Goal: Navigation & Orientation: Find specific page/section

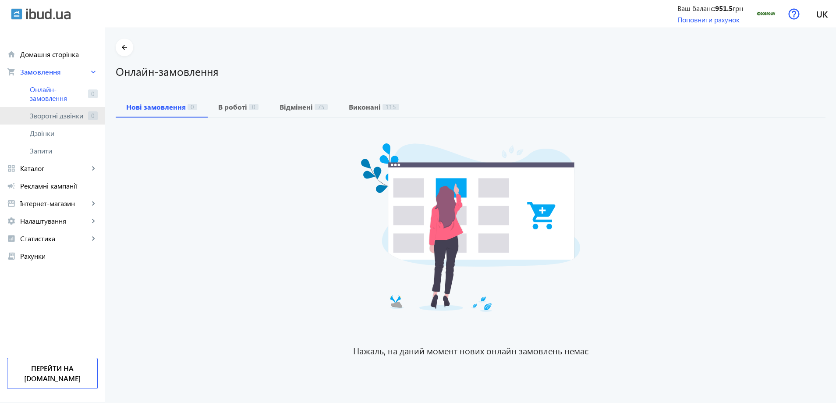
click at [60, 115] on span "Зворотні дзвінки" at bounding box center [57, 115] width 55 height 9
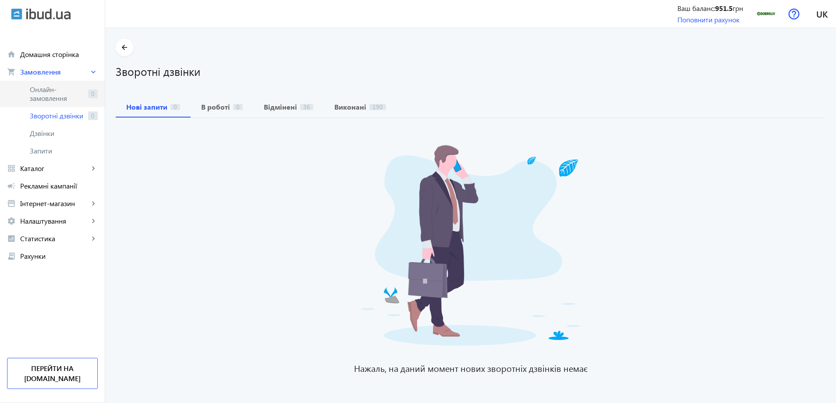
click at [58, 93] on span "Онлайн-замовлення" at bounding box center [57, 94] width 55 height 18
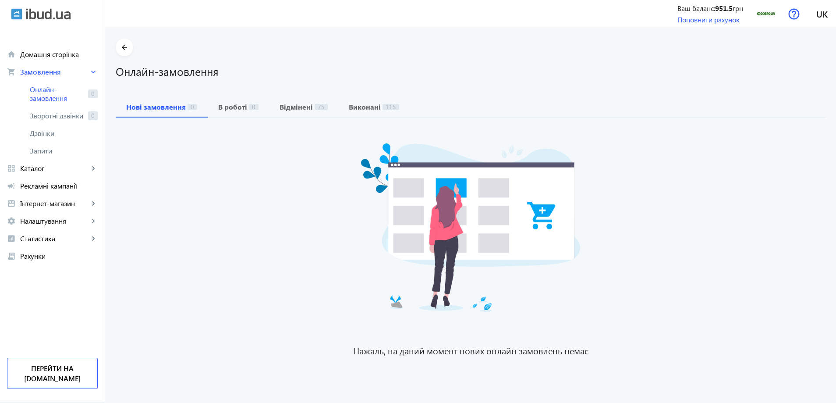
click at [58, 93] on span "Онлайн-замовлення" at bounding box center [57, 94] width 55 height 18
click at [58, 121] on link "Зворотні дзвінки 0" at bounding box center [52, 116] width 105 height 18
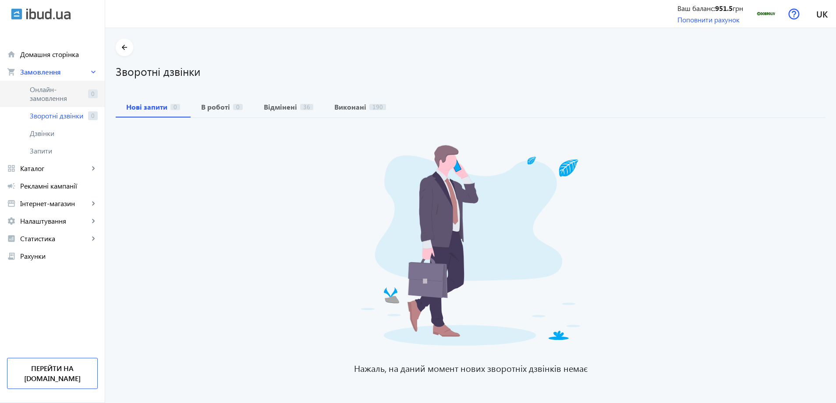
click at [64, 96] on span "Онлайн-замовлення" at bounding box center [57, 94] width 55 height 18
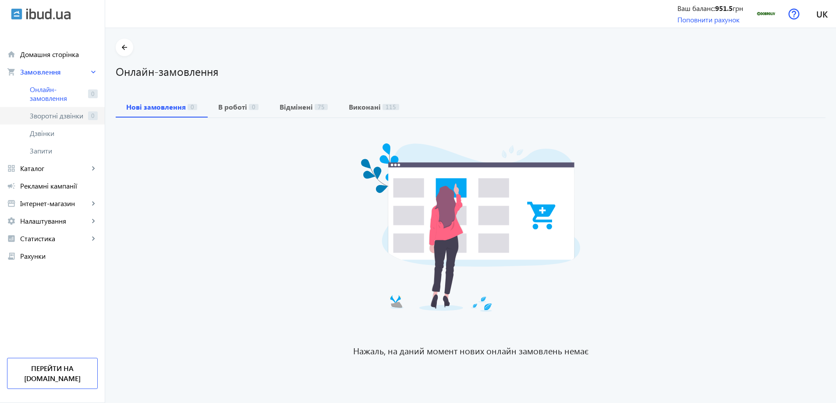
click at [71, 113] on span "Зворотні дзвінки" at bounding box center [57, 115] width 55 height 9
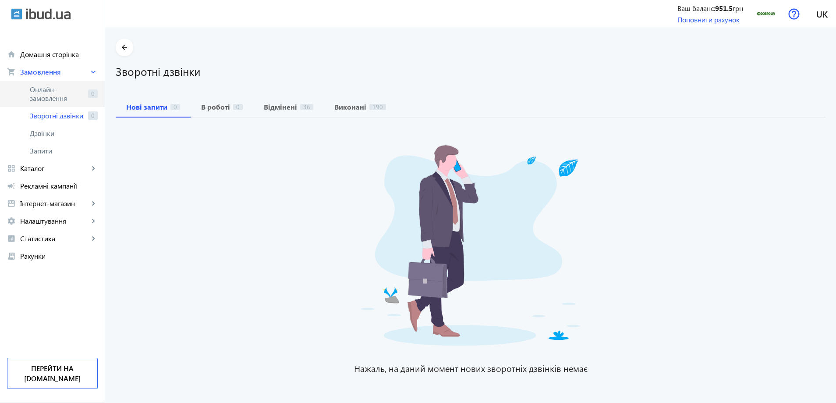
click at [70, 100] on span "Онлайн-замовлення" at bounding box center [57, 94] width 55 height 18
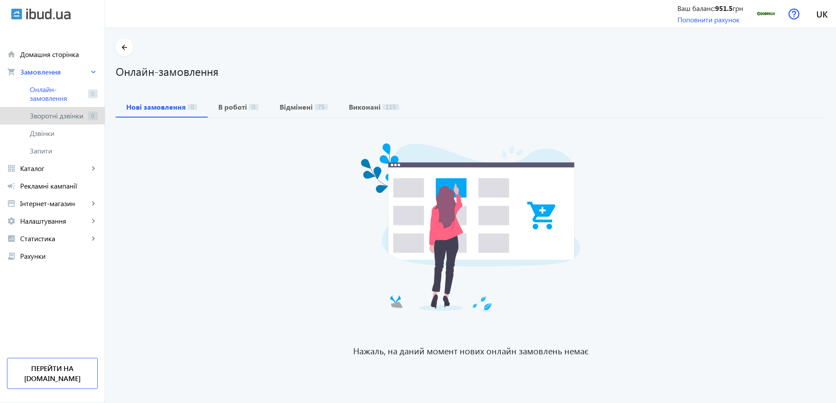
click at [71, 119] on span "Зворотні дзвінки" at bounding box center [57, 115] width 55 height 9
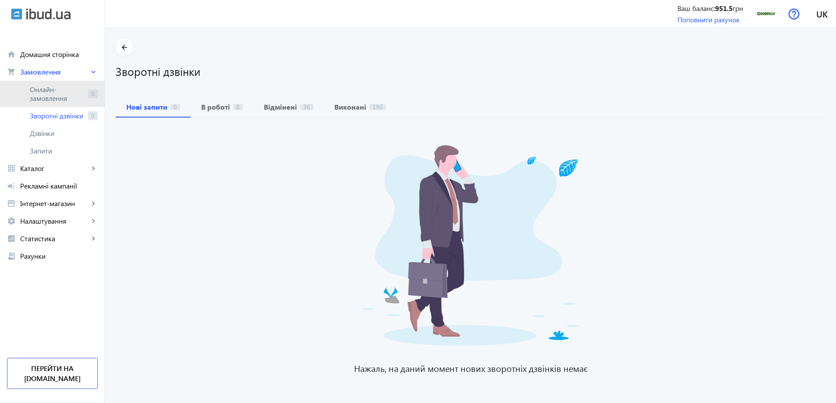
click at [69, 93] on span "Онлайн-замовлення" at bounding box center [57, 94] width 55 height 18
